Goal: Find specific page/section: Find specific page/section

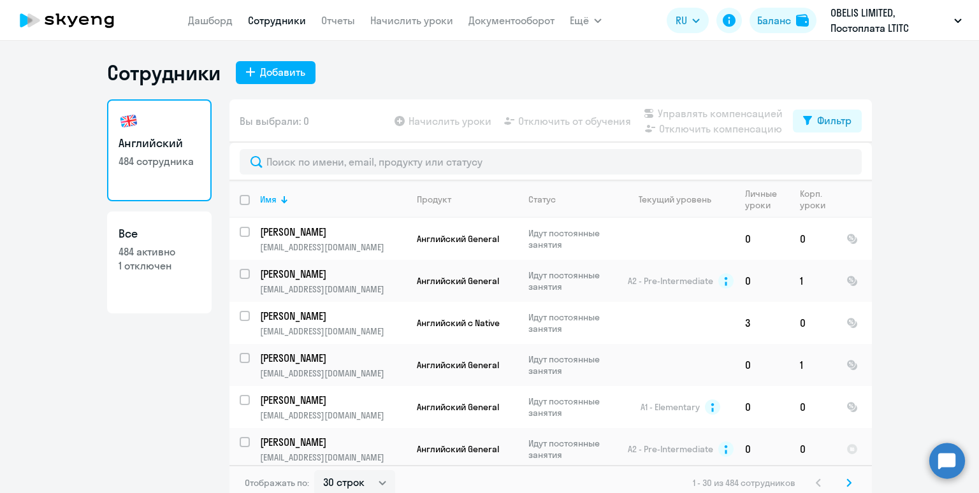
select select "30"
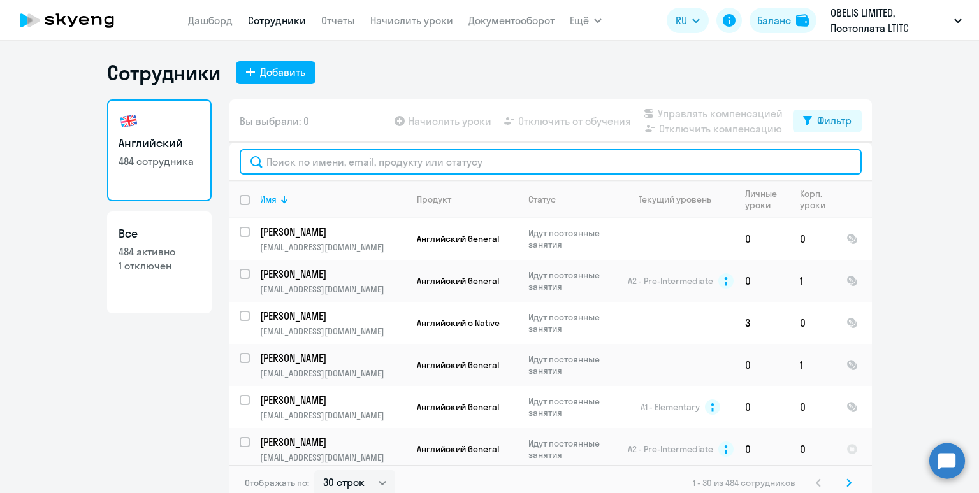
click at [314, 154] on input "text" at bounding box center [551, 162] width 622 height 26
type input "d"
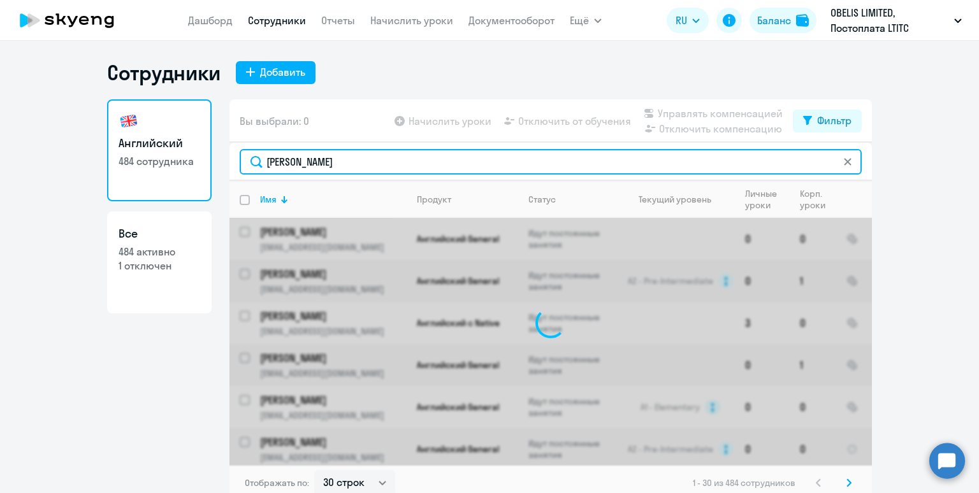
type input "волкова"
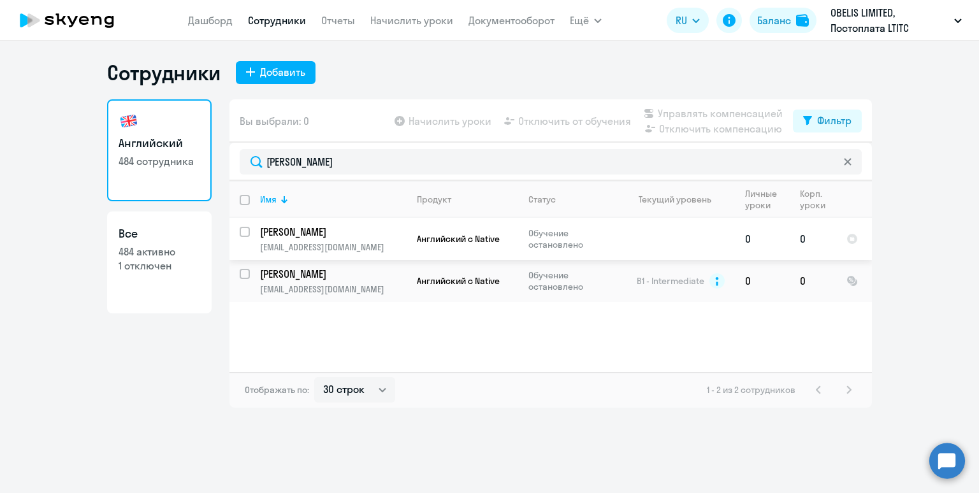
click at [244, 231] on input "select row 38380560" at bounding box center [253, 240] width 26 height 26
checkbox input "true"
